Goal: Register for event/course

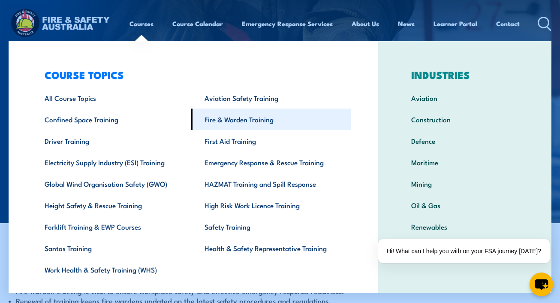
click at [259, 121] on link "Fire & Warden Training" at bounding box center [271, 118] width 160 height 21
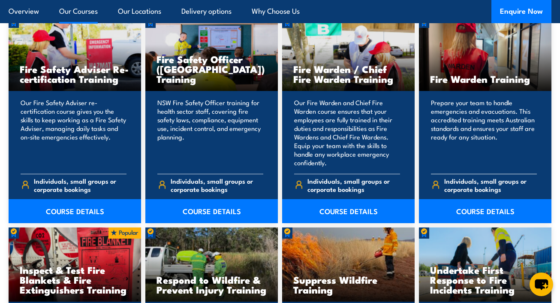
scroll to position [1120, 0]
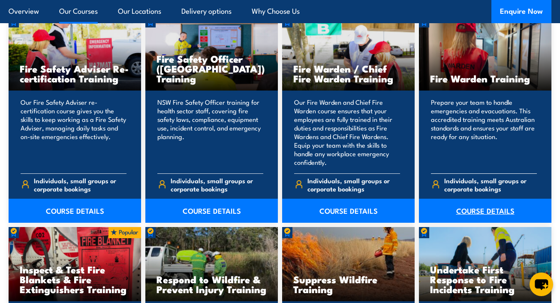
click at [480, 211] on link "COURSE DETAILS" at bounding box center [485, 210] width 132 height 24
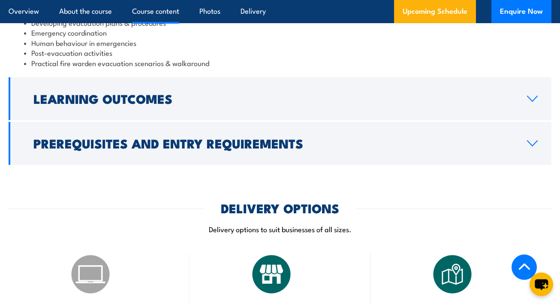
scroll to position [1023, 0]
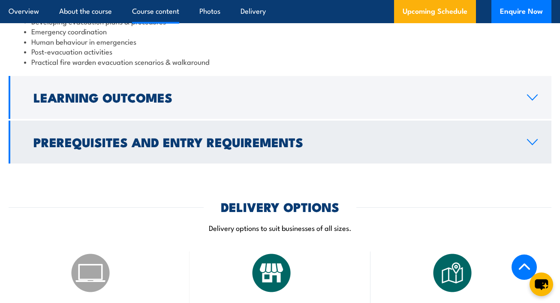
click at [532, 144] on icon at bounding box center [532, 141] width 12 height 7
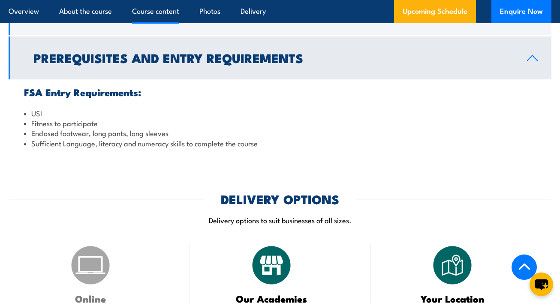
scroll to position [922, 0]
click at [532, 144] on li "Sufficient Language, literacy and numeracy skills to complete the course" at bounding box center [280, 143] width 512 height 10
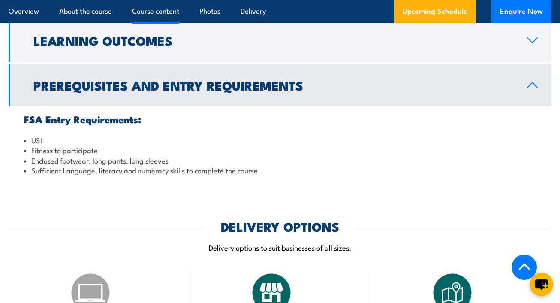
scroll to position [880, 0]
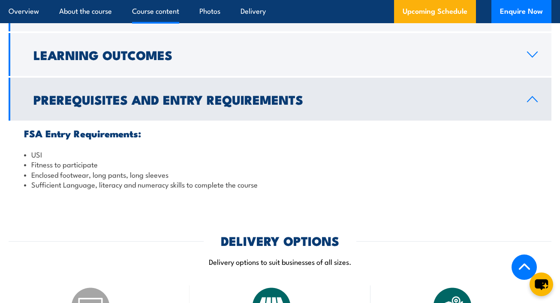
click at [529, 98] on icon at bounding box center [532, 99] width 12 height 7
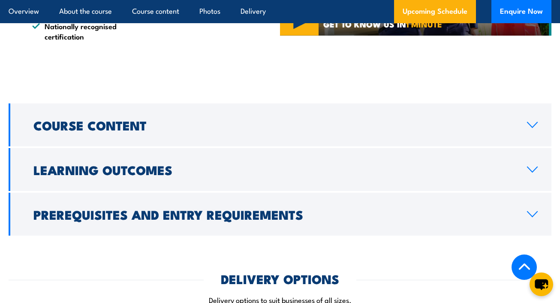
scroll to position [759, 0]
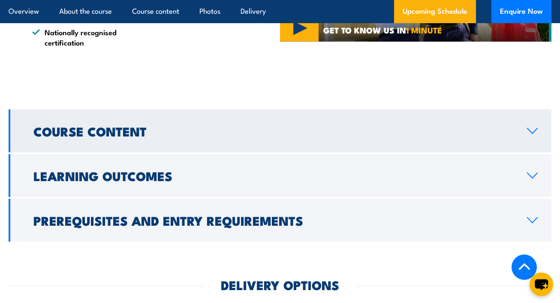
click at [531, 133] on icon at bounding box center [532, 130] width 10 height 5
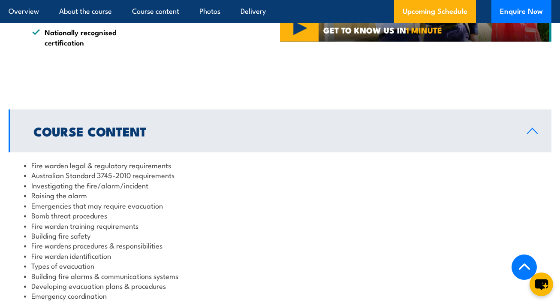
click at [531, 132] on icon at bounding box center [532, 130] width 12 height 7
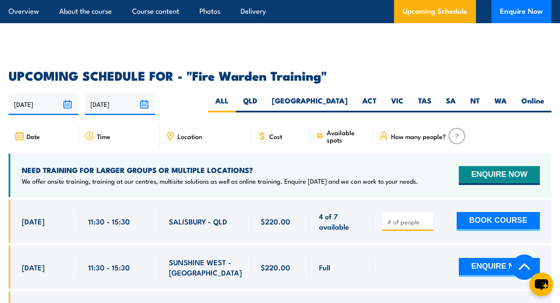
scroll to position [1335, 0]
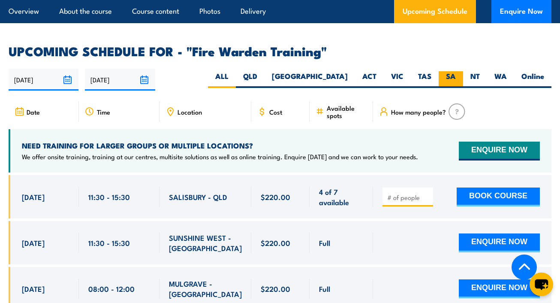
click at [449, 71] on label "SA" at bounding box center [450, 79] width 24 height 17
click at [456, 71] on input "SA" at bounding box center [459, 74] width 6 height 6
radio input "true"
